Goal: Task Accomplishment & Management: Manage account settings

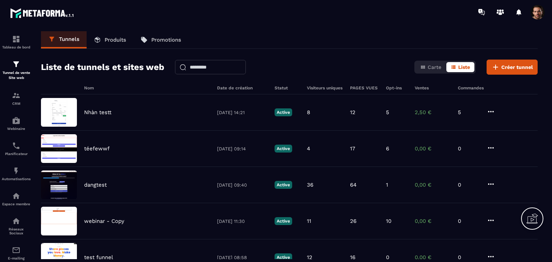
click at [109, 41] on p "Produits" at bounding box center [116, 40] width 22 height 6
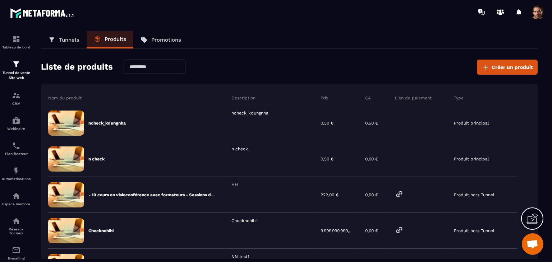
click at [539, 12] on span at bounding box center [537, 12] width 14 height 14
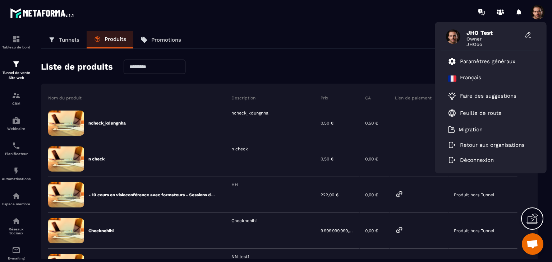
click at [539, 12] on span at bounding box center [537, 12] width 14 height 14
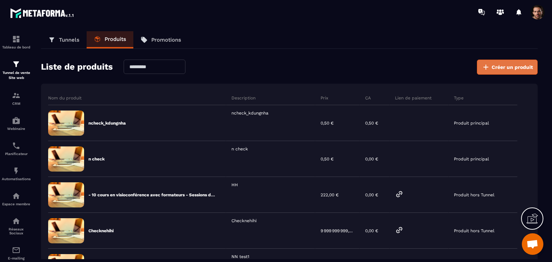
click at [510, 72] on button "Créer un produit" at bounding box center [507, 67] width 61 height 15
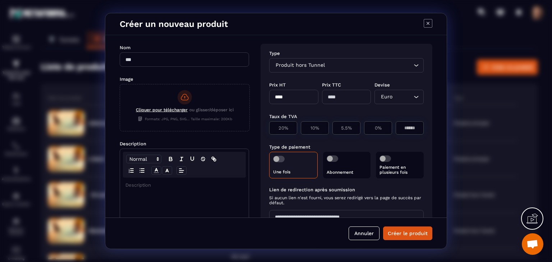
scroll to position [91, 0]
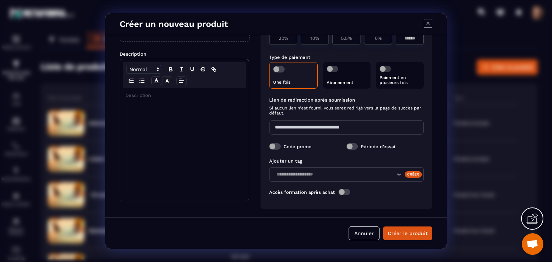
click at [405, 174] on div "Créer" at bounding box center [413, 174] width 18 height 6
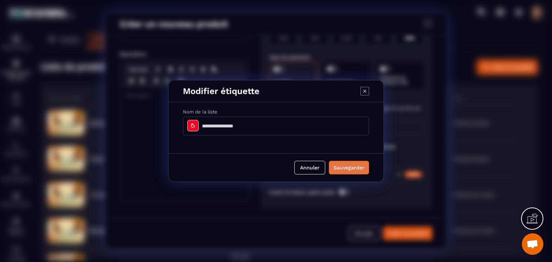
click at [343, 168] on button "Sauvegarder" at bounding box center [349, 168] width 40 height 14
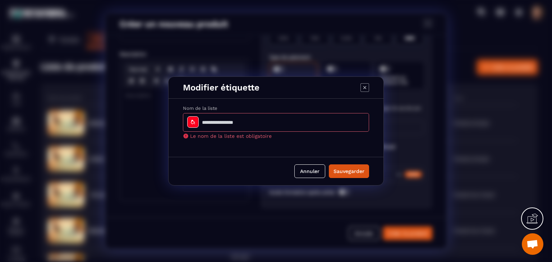
click at [366, 89] on icon "Modal window" at bounding box center [364, 87] width 9 height 9
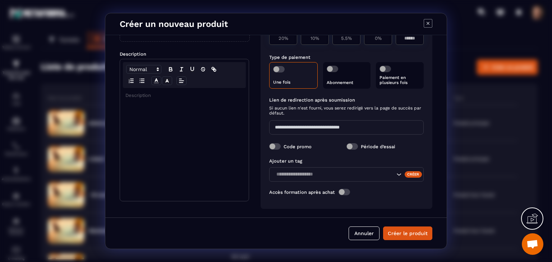
click at [428, 25] on icon "Modal window" at bounding box center [427, 23] width 9 height 9
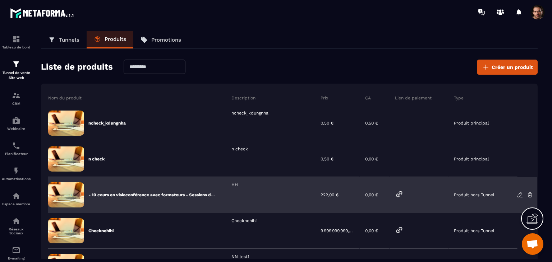
scroll to position [72, 0]
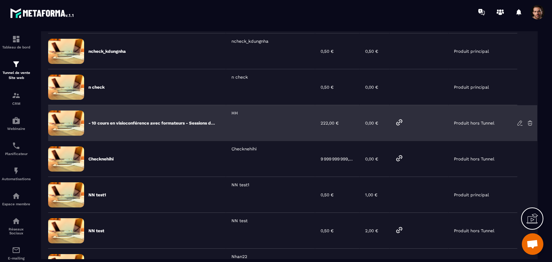
click at [520, 124] on icon at bounding box center [519, 123] width 6 height 6
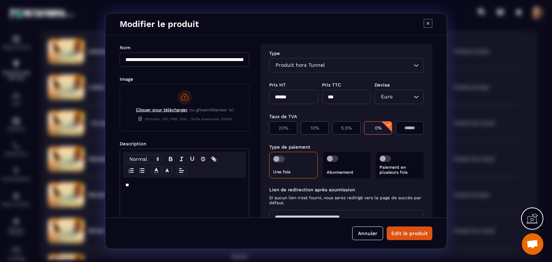
scroll to position [91, 0]
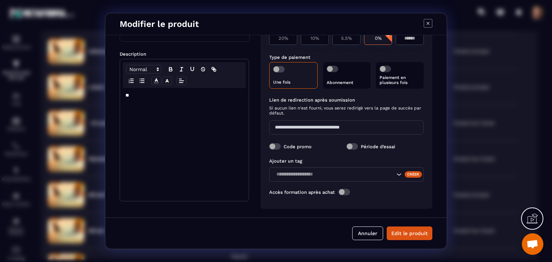
click at [408, 173] on div "Créer" at bounding box center [413, 174] width 18 height 6
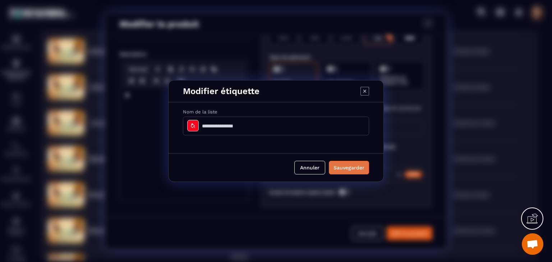
click at [353, 166] on button "Sauvegarder" at bounding box center [349, 168] width 40 height 14
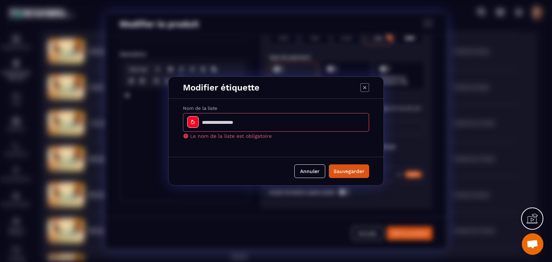
click at [368, 86] on icon "Modal window" at bounding box center [364, 87] width 9 height 9
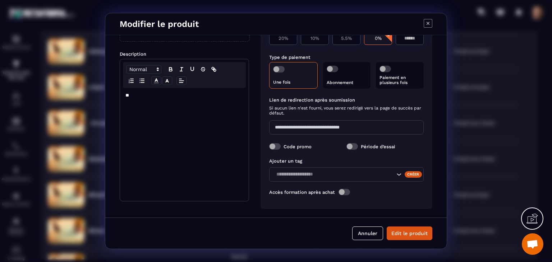
click at [425, 20] on icon "Modal window" at bounding box center [427, 23] width 9 height 9
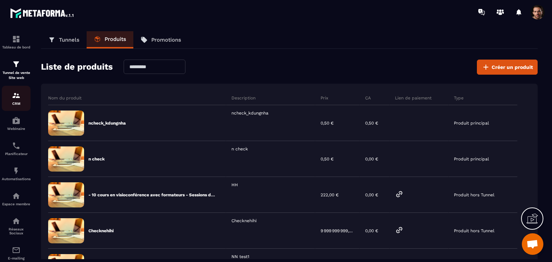
click at [25, 102] on div "CRM" at bounding box center [16, 98] width 29 height 14
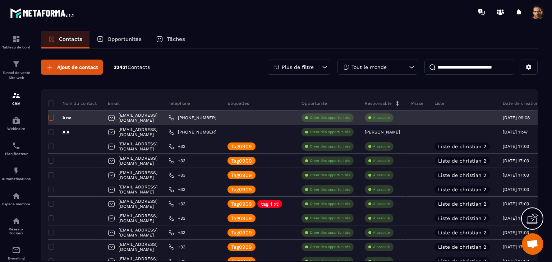
click at [52, 119] on span at bounding box center [51, 118] width 6 height 6
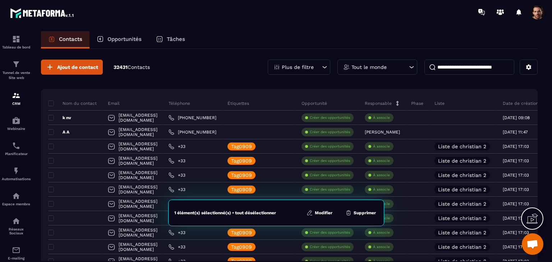
click at [319, 214] on button "Modifier" at bounding box center [319, 212] width 30 height 7
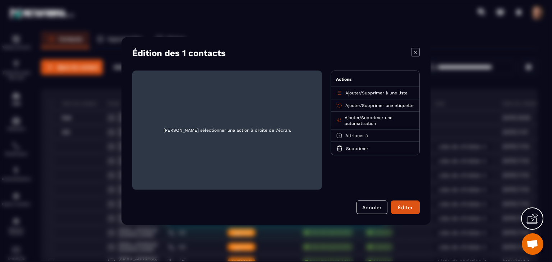
click at [351, 104] on span "Ajouter" at bounding box center [352, 105] width 15 height 5
click at [361, 120] on input "Search for option" at bounding box center [362, 119] width 45 height 8
click at [365, 120] on input "Search for option" at bounding box center [362, 119] width 45 height 8
click at [371, 44] on div "Édition des 1 contacts [PERSON_NAME] sélectionner une action à droite de l'écra…" at bounding box center [275, 131] width 309 height 188
click at [416, 52] on icon "Modal window" at bounding box center [415, 52] width 9 height 9
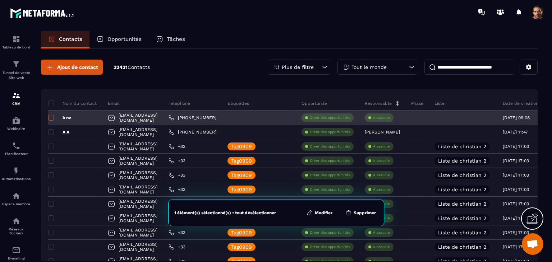
click at [51, 119] on span at bounding box center [51, 118] width 6 height 6
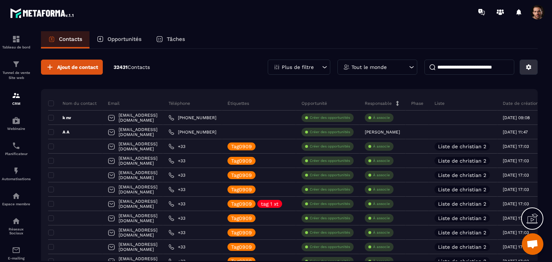
click at [532, 69] on button at bounding box center [528, 67] width 18 height 15
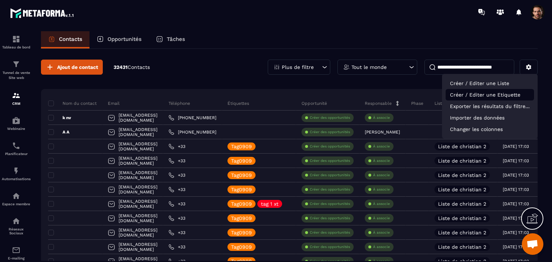
click at [476, 93] on p "Créer / Editer une Etiquette" at bounding box center [489, 94] width 88 height 11
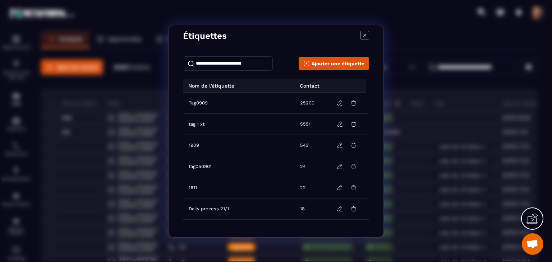
click at [363, 38] on icon "Modal window" at bounding box center [364, 35] width 9 height 9
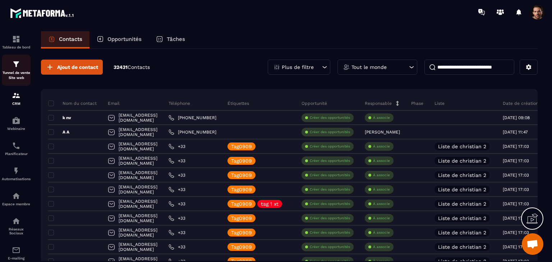
click at [17, 74] on div "Tunnel de vente Site web" at bounding box center [16, 70] width 29 height 20
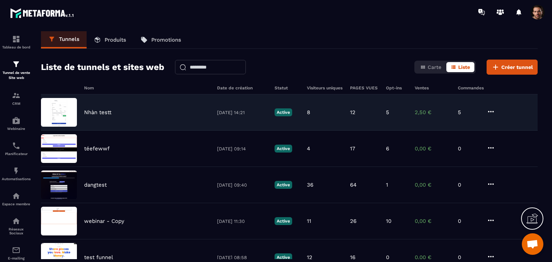
click at [397, 116] on div "[PERSON_NAME] testt [DATE] 14:21 Active 8 12 5 2,50 € 5" at bounding box center [289, 112] width 496 height 36
click at [396, 116] on div "[PERSON_NAME] testt [DATE] 14:21 Active 8 12 5 2,50 € 5" at bounding box center [289, 112] width 496 height 36
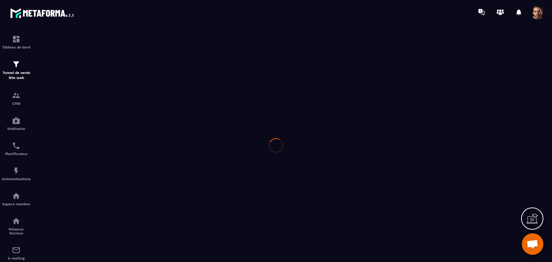
click at [420, 121] on div at bounding box center [276, 145] width 552 height 242
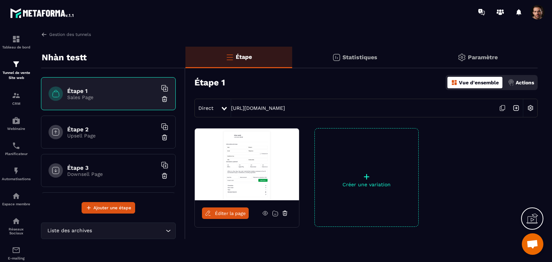
click at [506, 84] on div "Actions" at bounding box center [521, 82] width 30 height 11
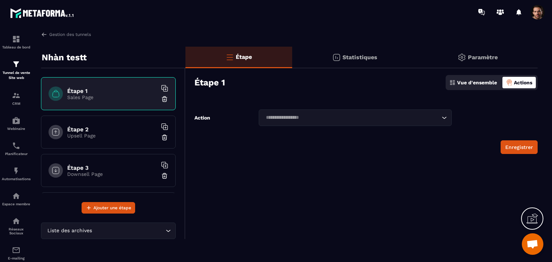
click at [350, 119] on input "Search for option" at bounding box center [351, 118] width 176 height 8
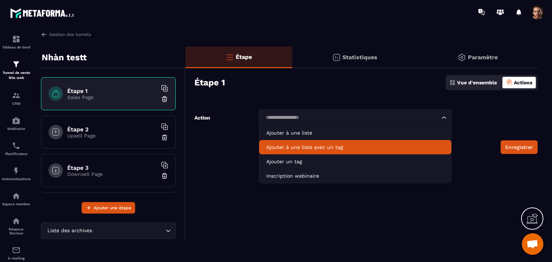
click at [354, 142] on li "Ajouter à une liste avec un tag" at bounding box center [355, 147] width 192 height 14
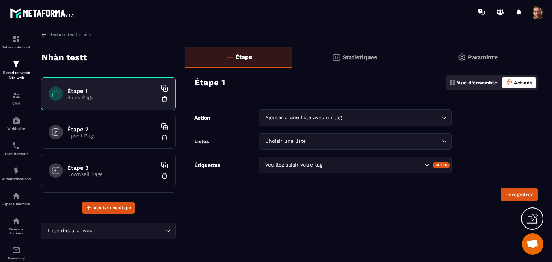
click at [358, 170] on div "Veuillez saisir votre tag" at bounding box center [355, 165] width 193 height 17
click at [471, 166] on form "Action Ajouter à une liste avec un tag Loading... Listes Choisir une liste Load…" at bounding box center [361, 156] width 352 height 92
click at [19, 100] on img at bounding box center [16, 95] width 9 height 9
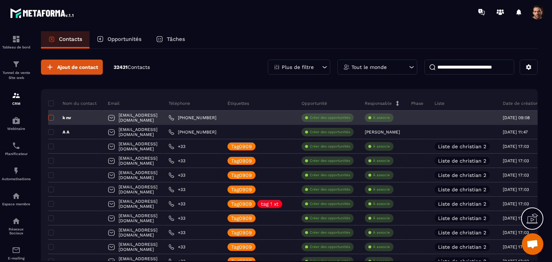
click at [53, 120] on span at bounding box center [51, 118] width 6 height 6
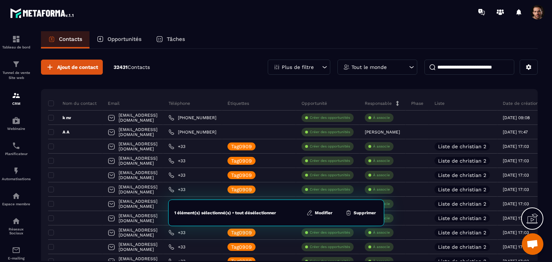
click at [318, 215] on button "Modifier" at bounding box center [319, 212] width 30 height 7
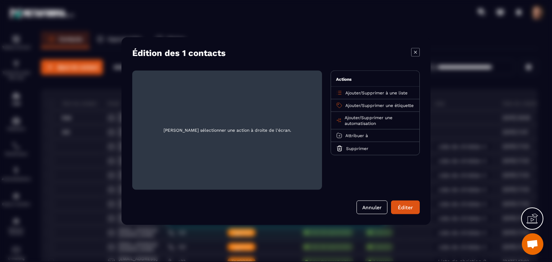
click at [349, 106] on span "Ajouter" at bounding box center [352, 105] width 15 height 5
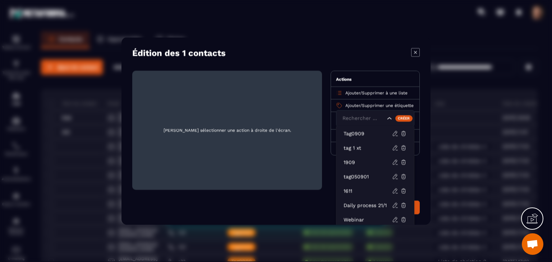
click at [407, 119] on div "Créer" at bounding box center [404, 118] width 18 height 6
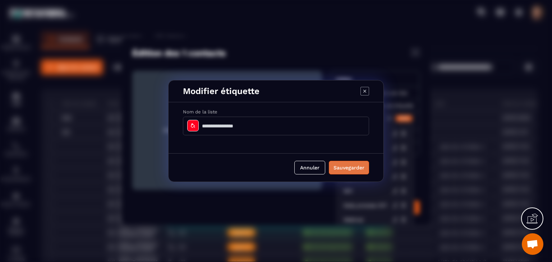
click at [348, 172] on button "Sauvegarder" at bounding box center [349, 168] width 40 height 14
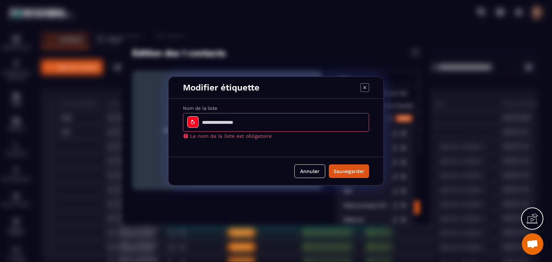
click at [361, 88] on icon "Modal window" at bounding box center [364, 87] width 9 height 9
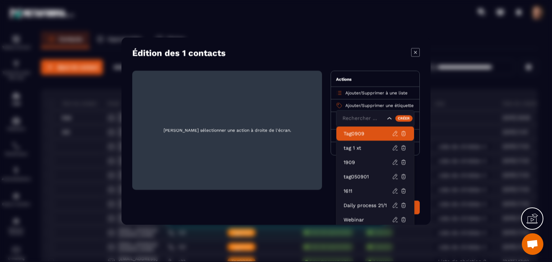
click at [373, 103] on span "Supprimer une étiquette" at bounding box center [388, 105] width 52 height 5
click at [356, 135] on p "Tag0909" at bounding box center [367, 133] width 48 height 7
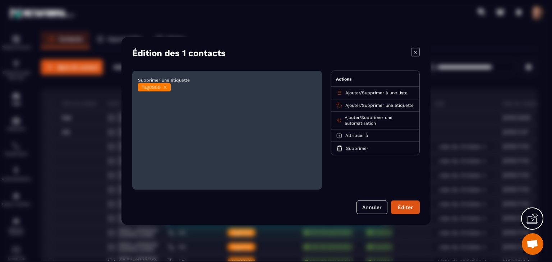
click at [379, 103] on span "Supprimer une étiquette" at bounding box center [388, 105] width 52 height 5
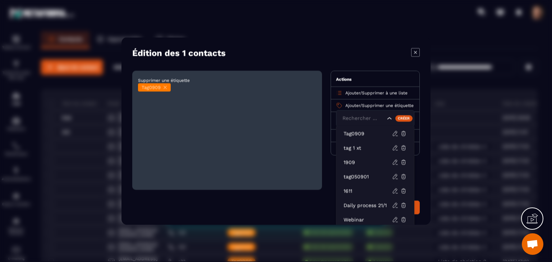
click at [406, 120] on div "Créer" at bounding box center [404, 118] width 18 height 6
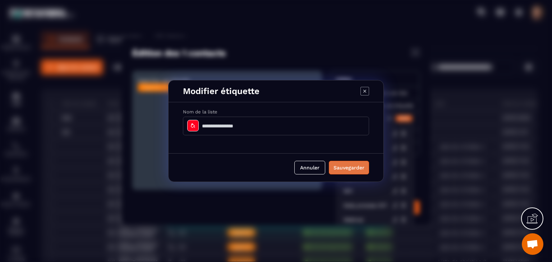
click at [343, 167] on button "Sauvegarder" at bounding box center [349, 168] width 40 height 14
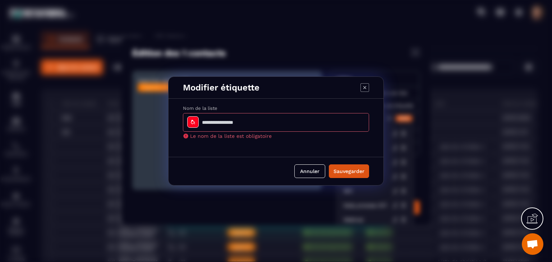
click at [365, 86] on icon "Modal window" at bounding box center [364, 87] width 9 height 9
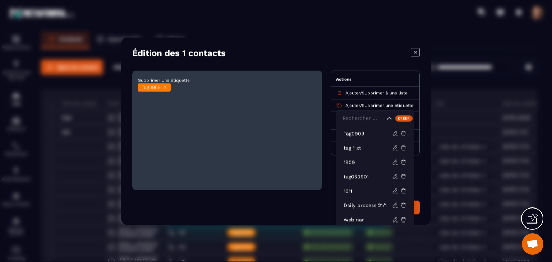
click at [412, 56] on icon "Modal window" at bounding box center [415, 52] width 8 height 8
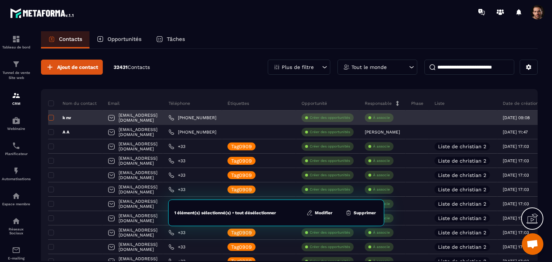
click at [52, 119] on span at bounding box center [51, 118] width 6 height 6
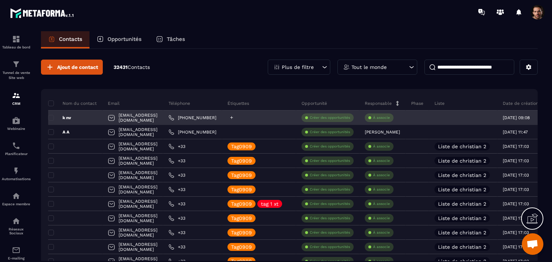
click at [234, 117] on icon at bounding box center [231, 117] width 5 height 5
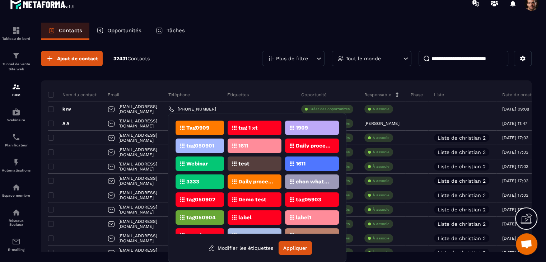
scroll to position [28, 0]
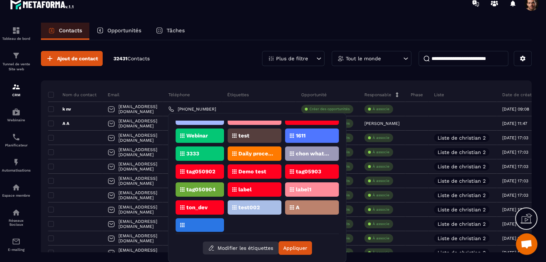
click at [242, 245] on button "Modifier les étiquettes" at bounding box center [241, 248] width 76 height 13
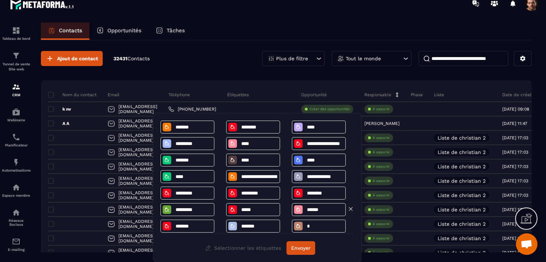
scroll to position [20, 0]
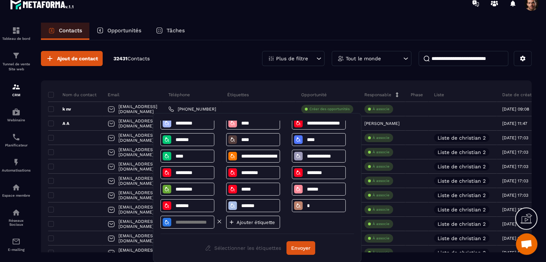
click at [209, 223] on input at bounding box center [193, 222] width 37 height 6
click at [305, 223] on div "**********" at bounding box center [258, 177] width 194 height 113
click at [306, 247] on button "Envoyer" at bounding box center [301, 248] width 29 height 14
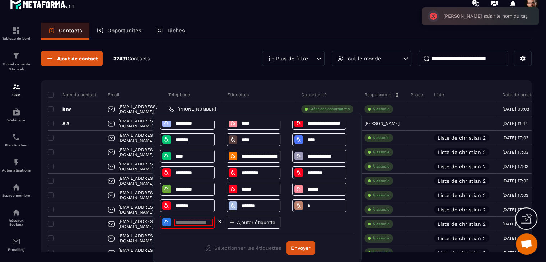
click at [221, 222] on icon at bounding box center [219, 221] width 3 height 3
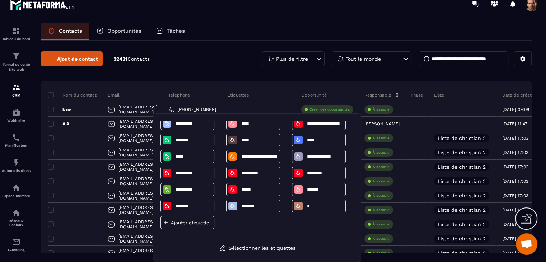
scroll to position [8, 0]
click at [272, 248] on button "Sélectionner les étiquettes" at bounding box center [257, 248] width 87 height 13
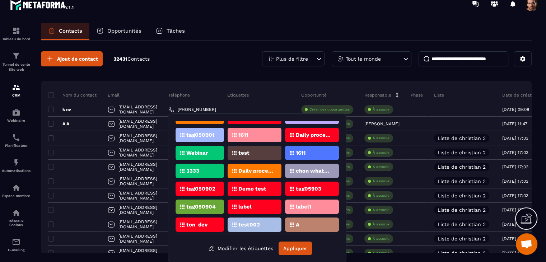
scroll to position [9, 0]
click at [217, 64] on div "Ajout de contact 32431 Contacts Plus de filtre Tout le monde" at bounding box center [286, 58] width 491 height 15
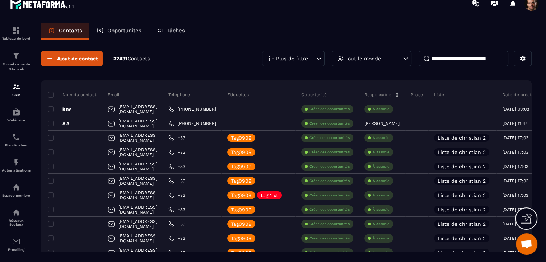
scroll to position [0, 0]
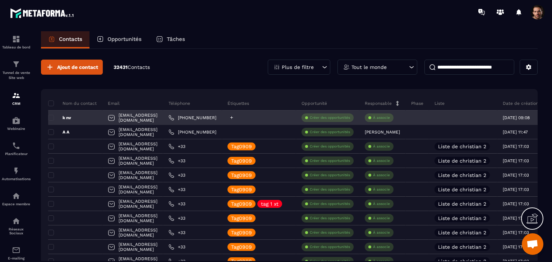
click at [234, 118] on icon at bounding box center [231, 117] width 5 height 5
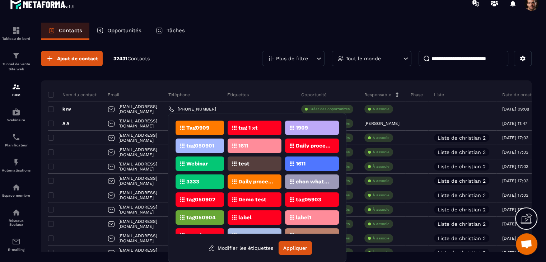
scroll to position [11, 0]
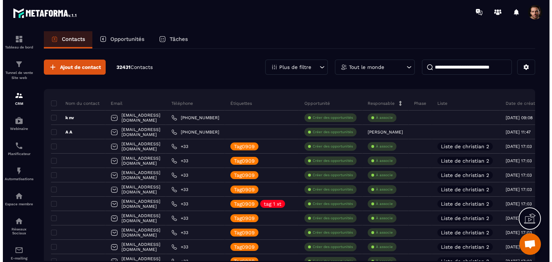
scroll to position [0, 0]
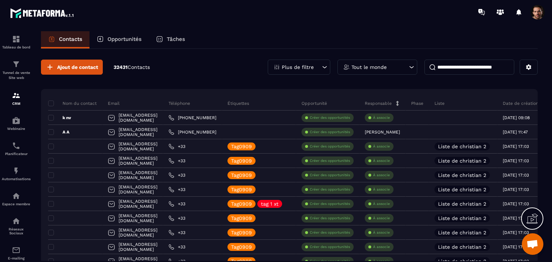
click at [297, 68] on p "Plus de filtre" at bounding box center [298, 67] width 32 height 5
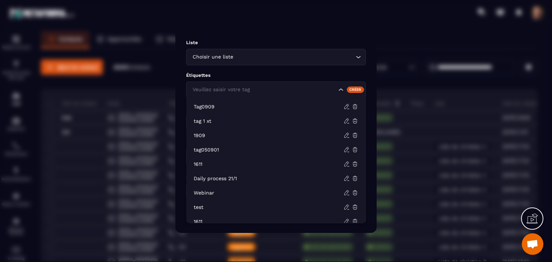
click at [365, 89] on div "Veuillez saisir votre tag" at bounding box center [276, 90] width 180 height 17
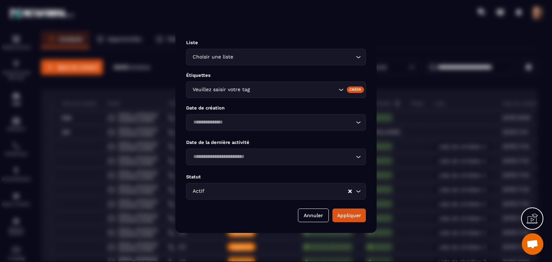
click at [358, 88] on div "Créer" at bounding box center [356, 90] width 18 height 6
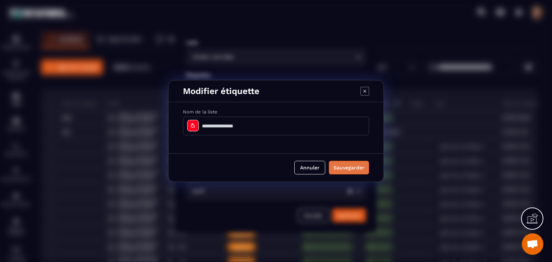
click at [361, 167] on button "Sauvegarder" at bounding box center [349, 168] width 40 height 14
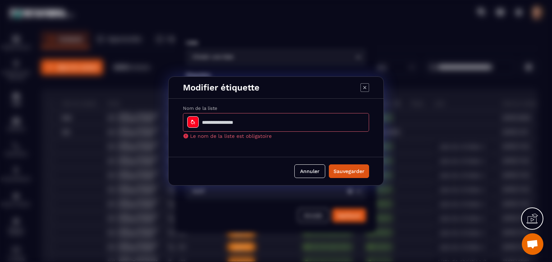
click at [362, 89] on icon "Modal window" at bounding box center [364, 87] width 9 height 9
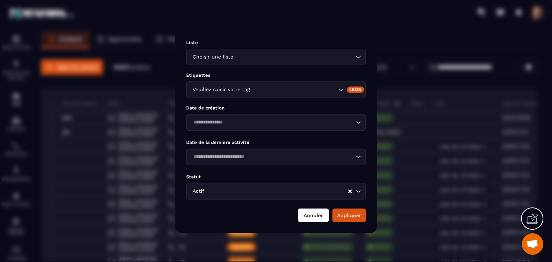
click at [320, 219] on button "Annuler" at bounding box center [313, 216] width 31 height 14
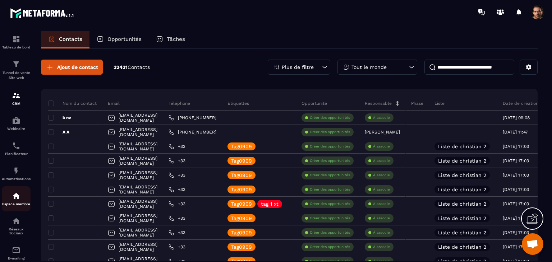
click at [13, 200] on img at bounding box center [16, 196] width 9 height 9
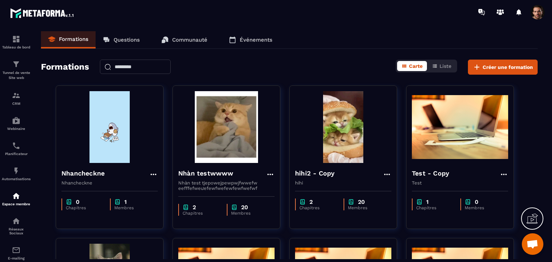
click at [195, 41] on p "Communauté" at bounding box center [189, 40] width 35 height 6
click at [193, 37] on p "Communauté" at bounding box center [189, 40] width 35 height 6
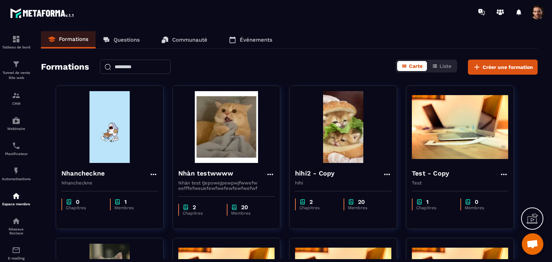
click at [193, 37] on p "Communauté" at bounding box center [189, 40] width 35 height 6
click at [193, 43] on p "Communauté" at bounding box center [189, 40] width 35 height 6
